Goal: Task Accomplishment & Management: Manage account settings

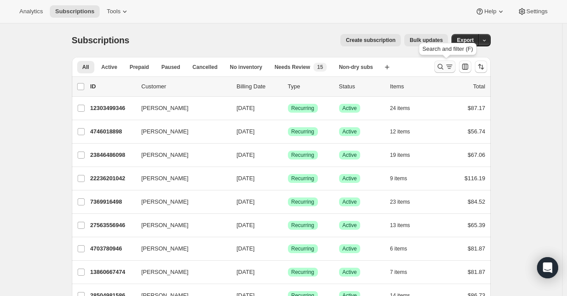
click at [441, 65] on icon "Search and filter results" at bounding box center [440, 66] width 9 height 9
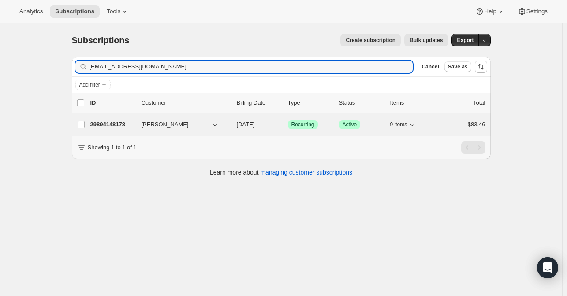
type input "[EMAIL_ADDRESS][DOMAIN_NAME]"
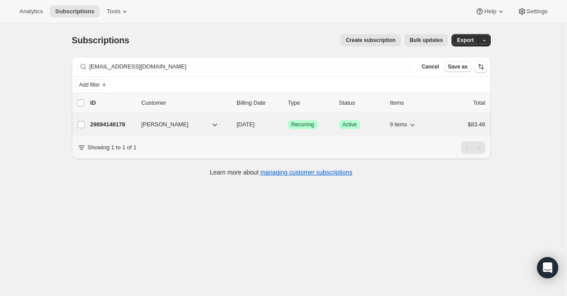
click at [114, 124] on p "29894148178" at bounding box center [112, 124] width 44 height 9
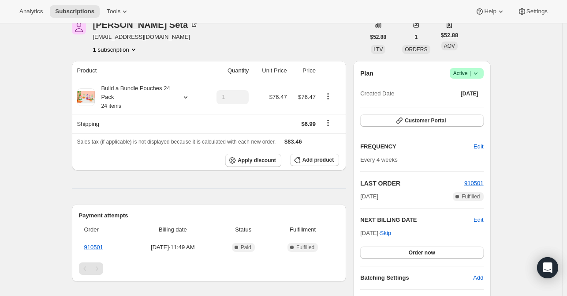
scroll to position [44, 0]
click at [321, 160] on span "Add product" at bounding box center [318, 159] width 31 height 7
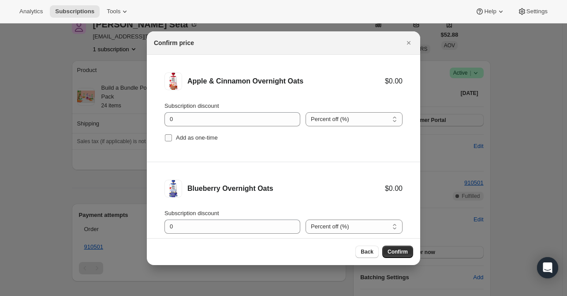
click at [168, 140] on input "Add as one-time" at bounding box center [168, 137] width 7 height 7
checkbox input "true"
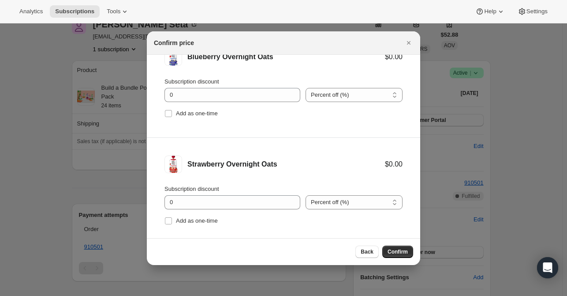
scroll to position [132, 0]
click at [168, 113] on input "Add as one-time" at bounding box center [168, 112] width 7 height 7
checkbox input "true"
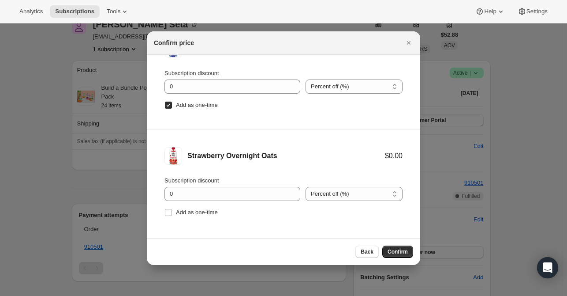
scroll to position [143, 0]
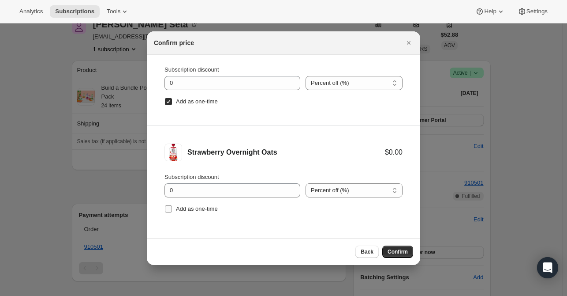
click at [168, 205] on input "Add as one-time" at bounding box center [168, 208] width 7 height 7
checkbox input "true"
click at [401, 249] on span "Confirm" at bounding box center [398, 251] width 20 height 7
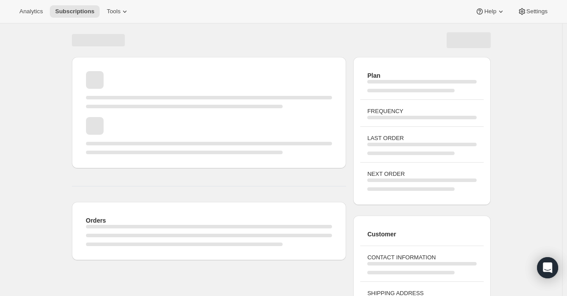
scroll to position [44, 0]
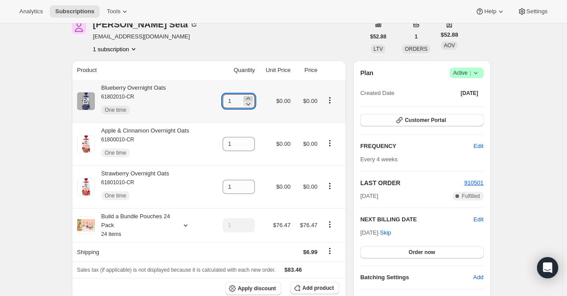
click at [253, 98] on icon at bounding box center [248, 98] width 9 height 9
type input "2"
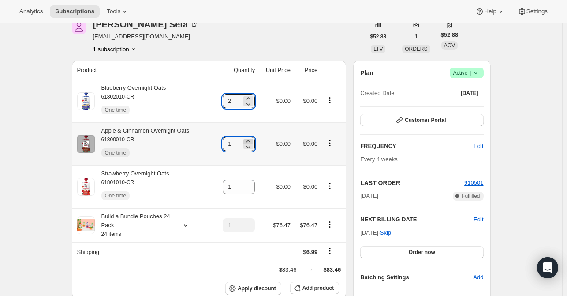
click at [253, 140] on icon at bounding box center [248, 141] width 9 height 9
type input "2"
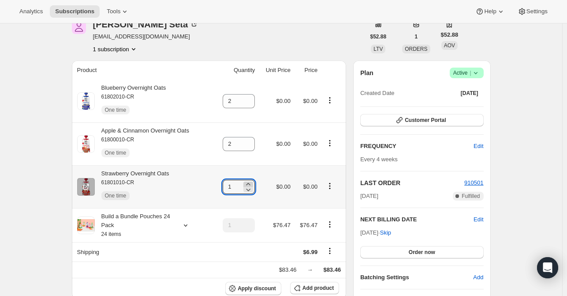
click at [253, 184] on icon at bounding box center [248, 184] width 9 height 9
type input "2"
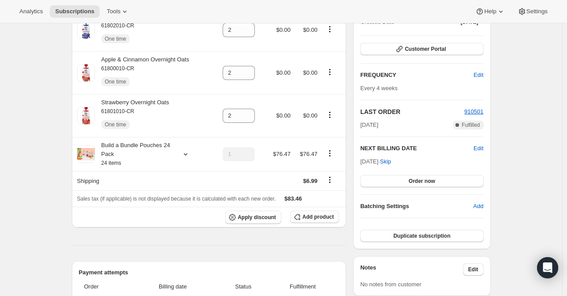
scroll to position [176, 0]
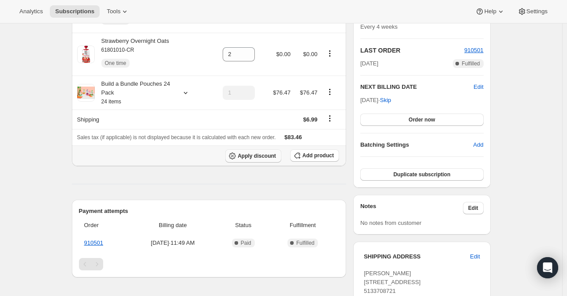
click at [256, 158] on span "Apply discount" at bounding box center [257, 155] width 38 height 7
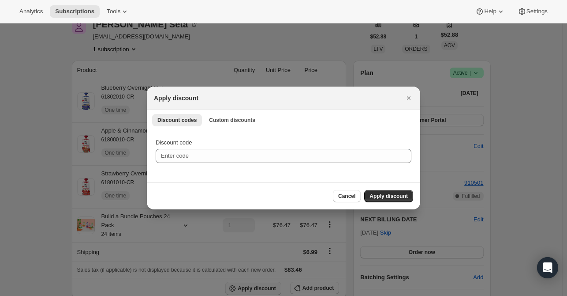
scroll to position [0, 0]
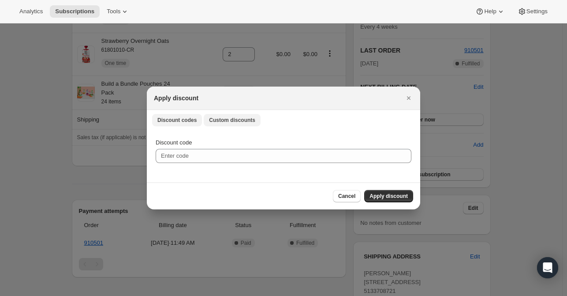
click at [233, 120] on span "Custom discounts" at bounding box center [232, 119] width 46 height 7
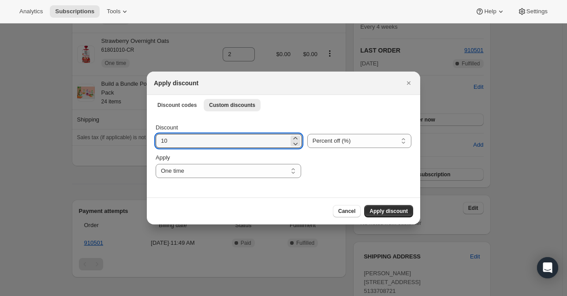
drag, startPoint x: 169, startPoint y: 139, endPoint x: 151, endPoint y: 138, distance: 18.1
click at [151, 138] on div "Discount 10 Percent off (%) Amount off ($) Percent off (%) Apply One time Speci…" at bounding box center [284, 155] width 274 height 83
type input "20"
click at [380, 211] on span "Apply discount" at bounding box center [389, 210] width 38 height 7
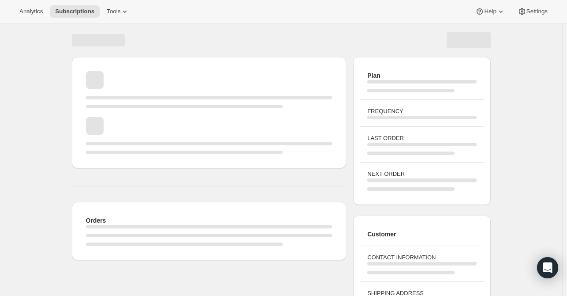
scroll to position [102, 0]
